Goal: Task Accomplishment & Management: Manage account settings

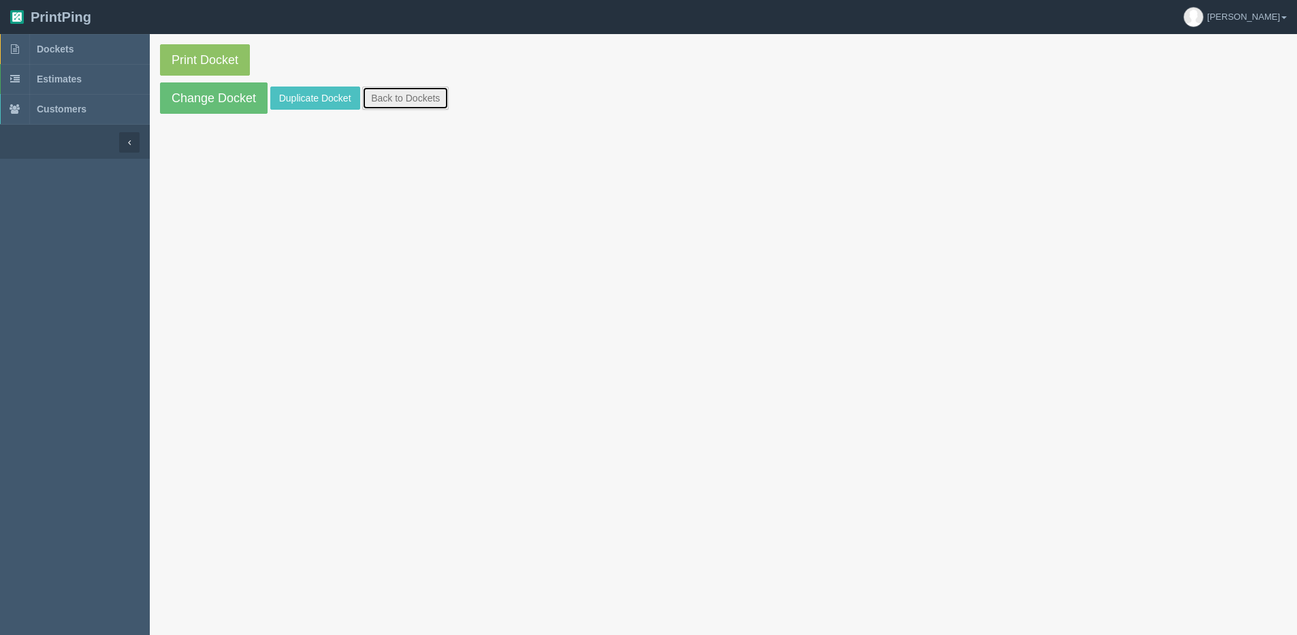
click at [391, 92] on link "Back to Dockets" at bounding box center [405, 97] width 86 height 23
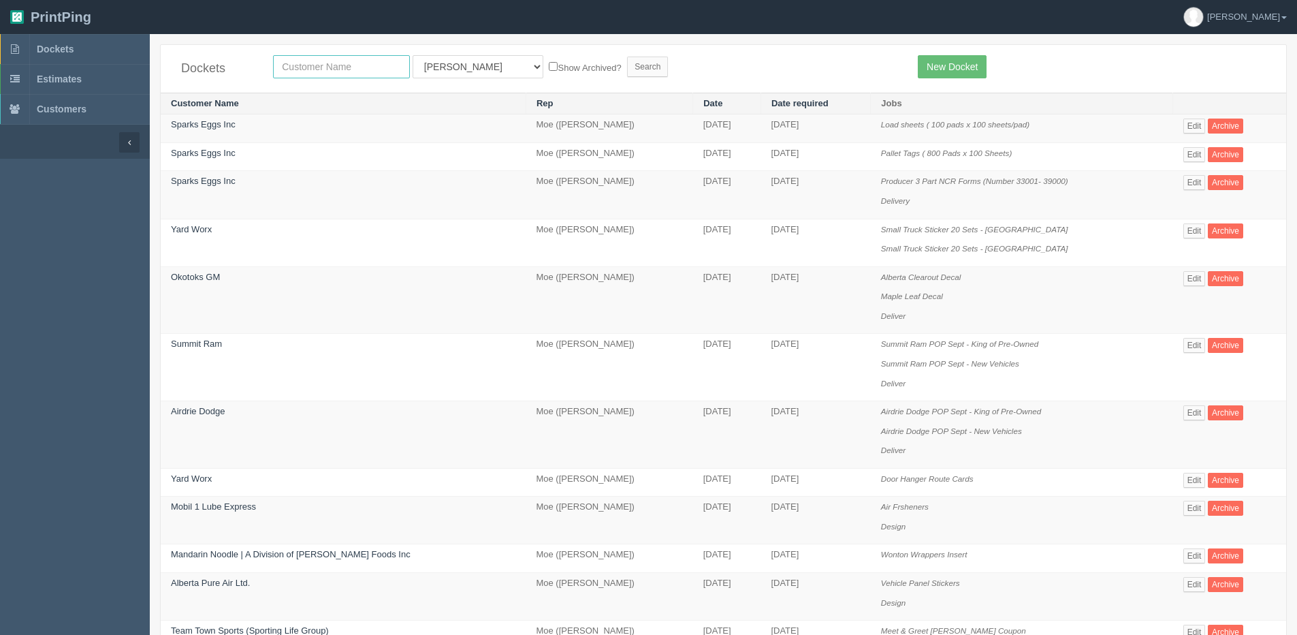
click at [292, 72] on input "text" at bounding box center [341, 66] width 137 height 23
type input "hyat"
click at [627, 57] on input "Search" at bounding box center [647, 67] width 41 height 20
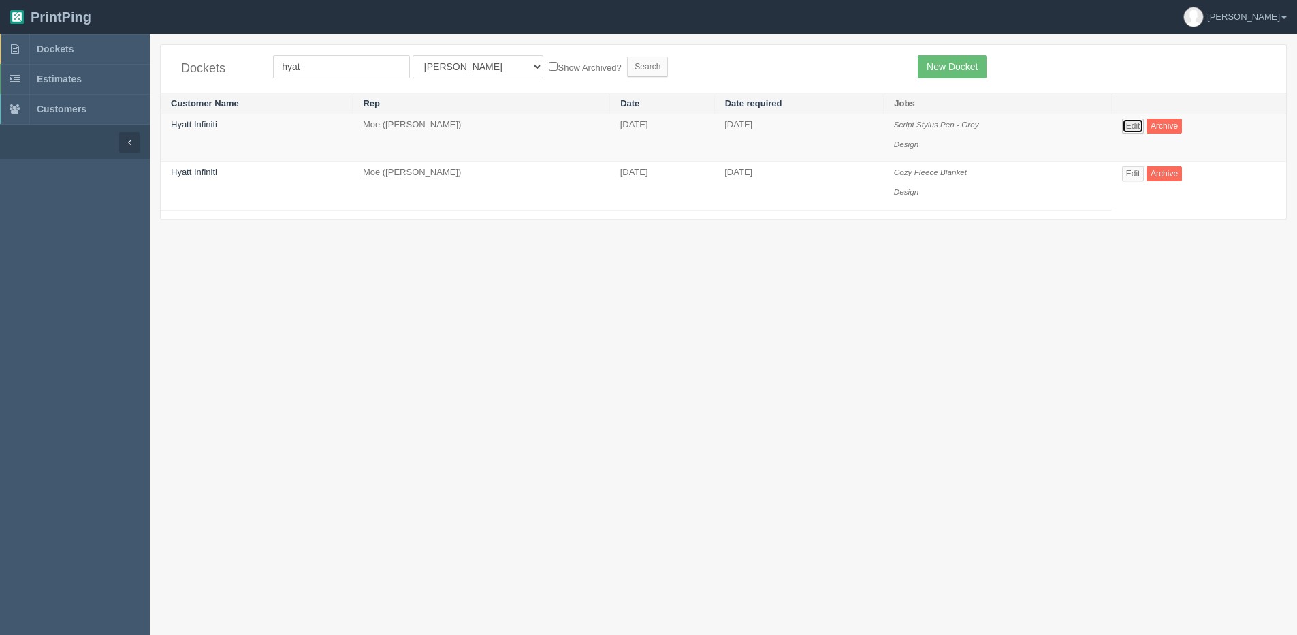
click at [1139, 125] on link "Edit" at bounding box center [1133, 126] width 22 height 15
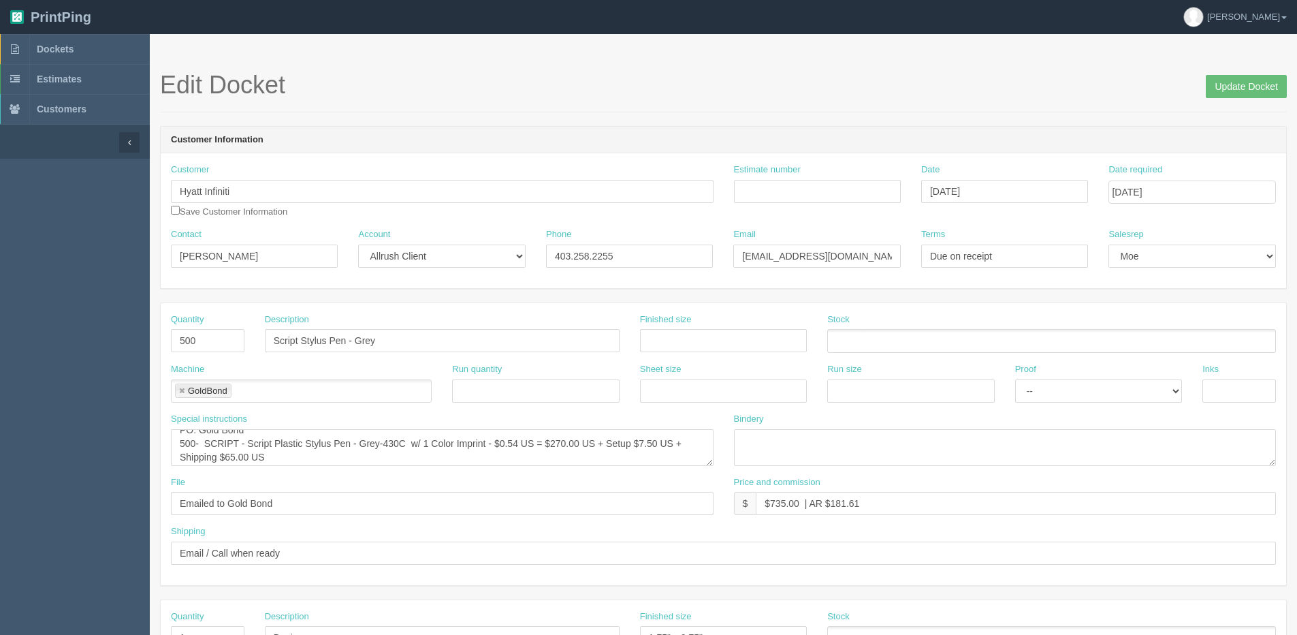
scroll to position [14, 0]
click at [58, 48] on span "Dockets" at bounding box center [55, 49] width 37 height 11
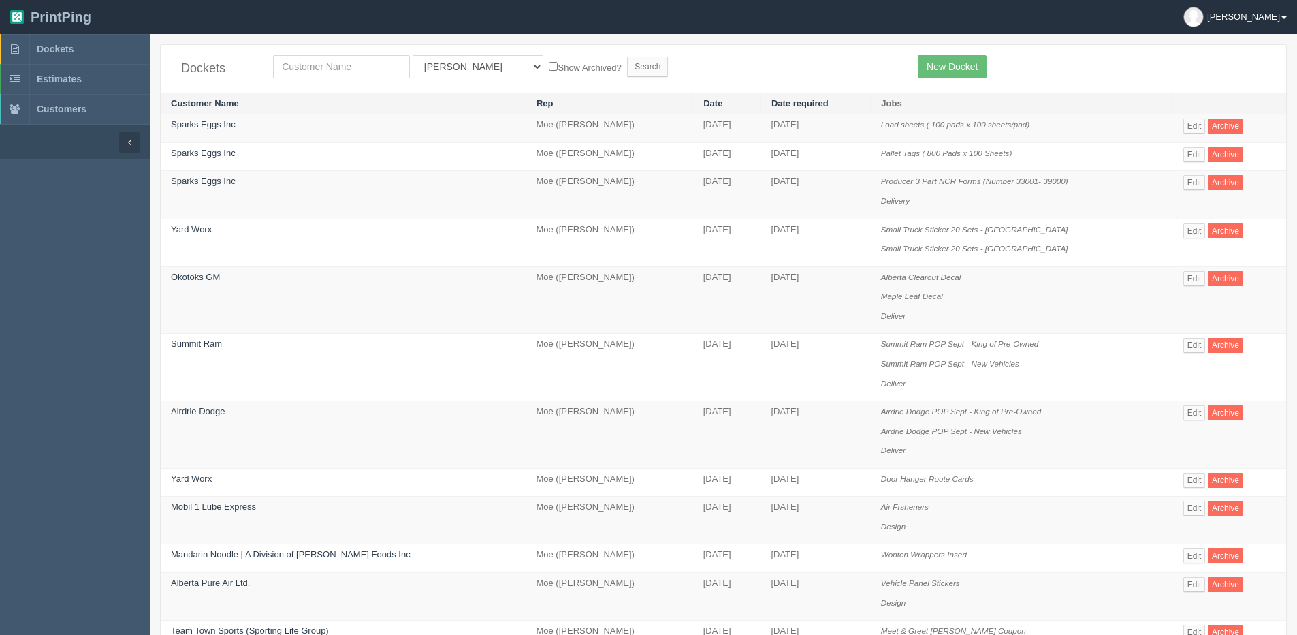
click at [1287, 7] on link "[PERSON_NAME]" at bounding box center [1235, 17] width 124 height 34
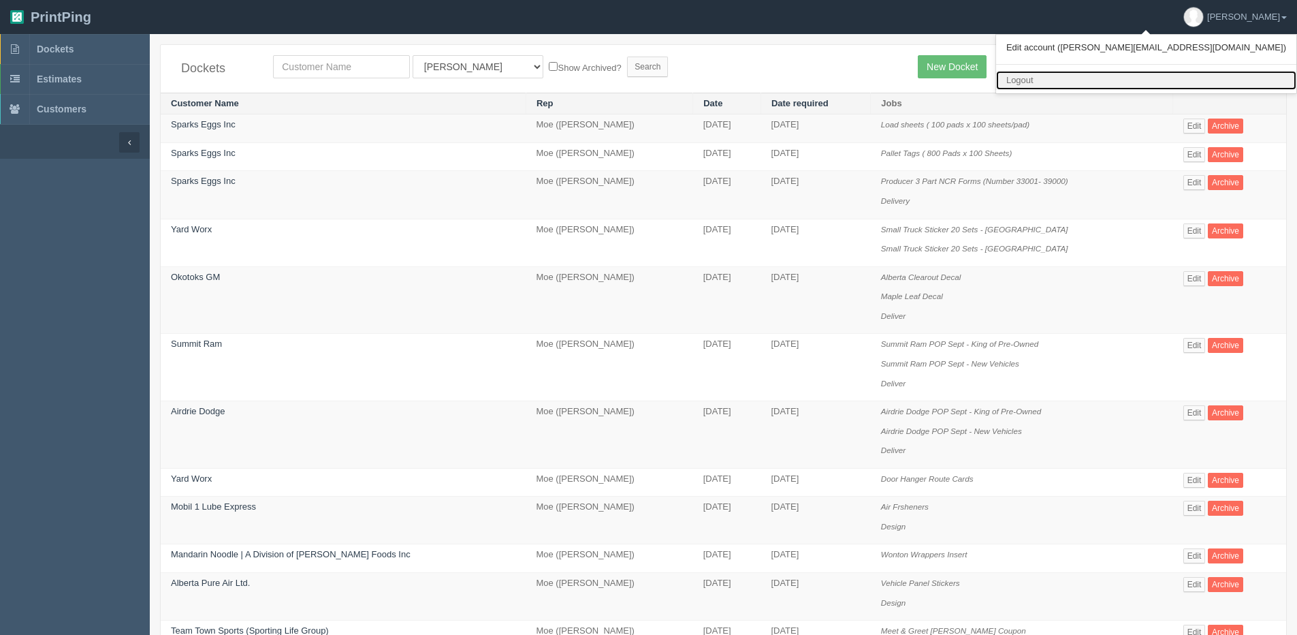
click at [1218, 77] on link "Logout" at bounding box center [1146, 81] width 300 height 20
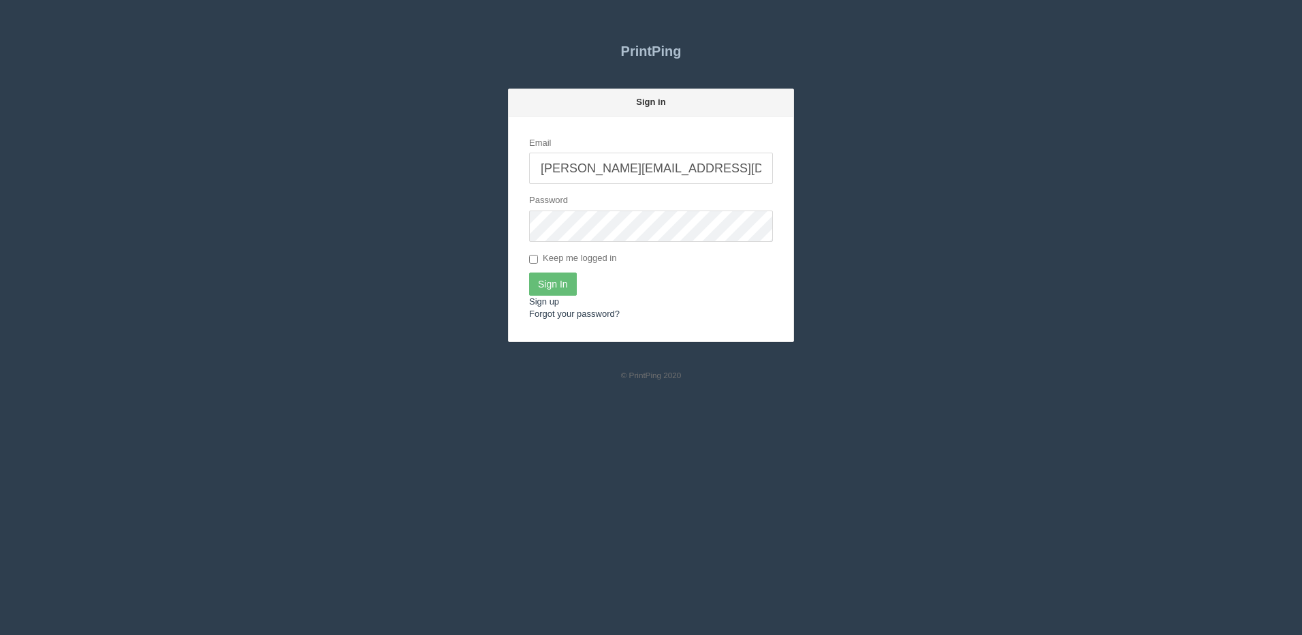
click at [632, 187] on form "Email [PERSON_NAME][EMAIL_ADDRESS][DOMAIN_NAME] Password Keep me logged in Sign…" at bounding box center [651, 228] width 285 height 225
click at [648, 172] on input "[PERSON_NAME][EMAIL_ADDRESS][DOMAIN_NAME]" at bounding box center [651, 168] width 244 height 31
type input "[PERSON_NAME][EMAIL_ADDRESS][DOMAIN_NAME]"
click at [563, 289] on input "Sign In" at bounding box center [553, 283] width 48 height 23
